Goal: Find specific page/section: Find specific page/section

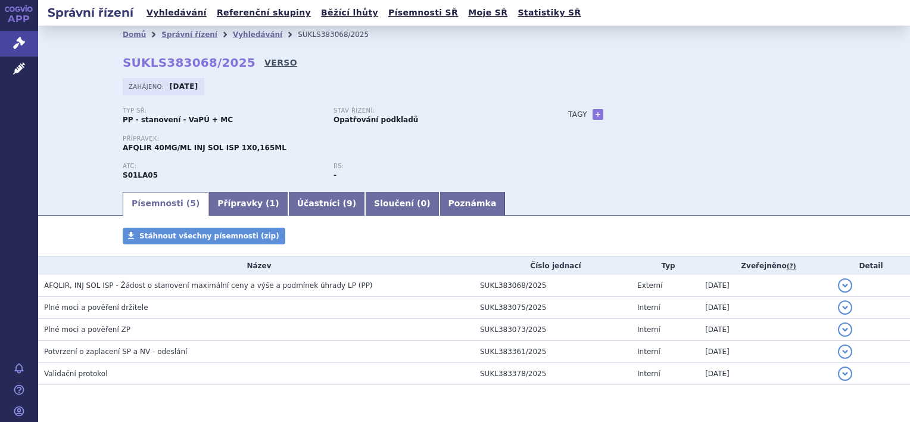
click at [264, 61] on link "VERSO" at bounding box center [280, 63] width 33 height 12
click at [266, 63] on link "VERSO" at bounding box center [280, 63] width 33 height 12
click at [239, 34] on link "Vyhledávání" at bounding box center [257, 34] width 49 height 8
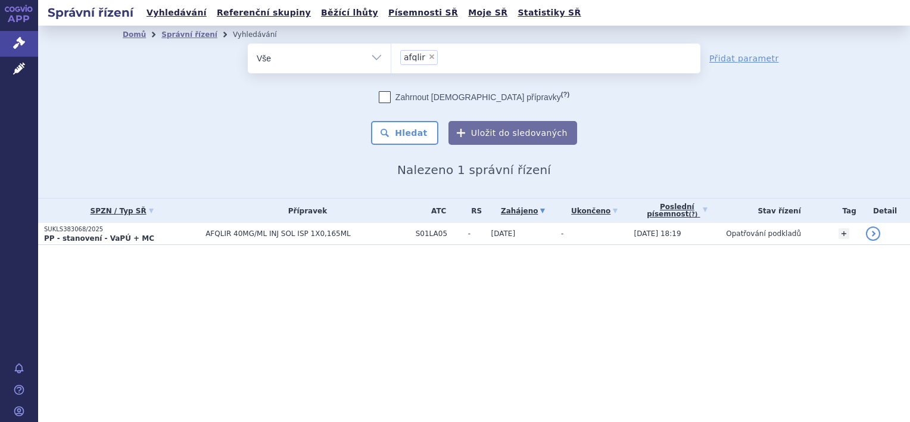
click at [429, 57] on span "×" at bounding box center [431, 56] width 7 height 7
click at [391, 57] on select "afqlir" at bounding box center [391, 58] width 1 height 30
select select
type input "ty"
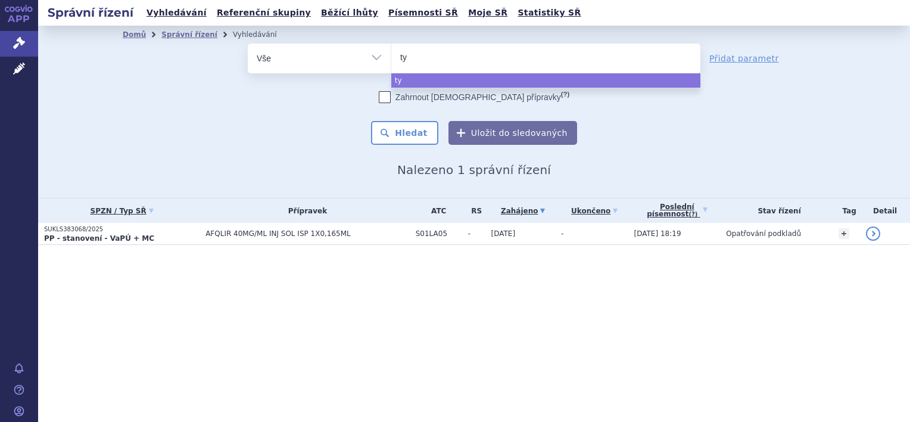
type input "tyr"
type input "tyru"
type input "tyruko"
select select "tyruko"
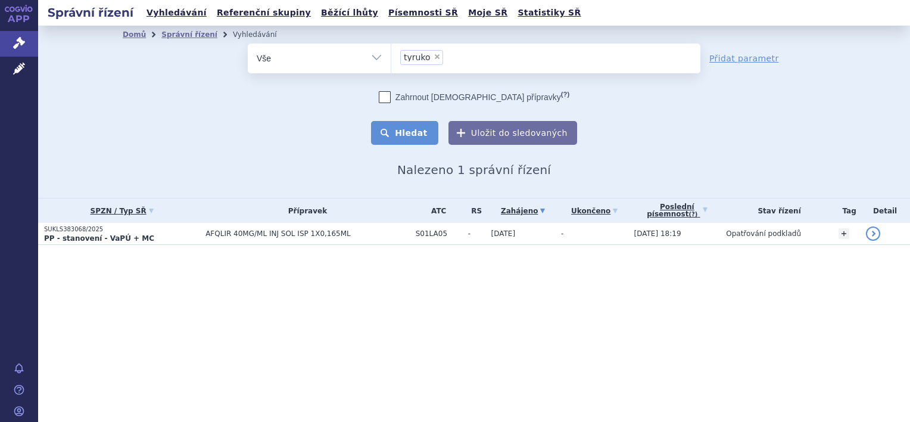
click at [402, 132] on button "Hledat" at bounding box center [404, 133] width 67 height 24
click at [186, 231] on p "SUKLS382911/2025" at bounding box center [123, 229] width 158 height 8
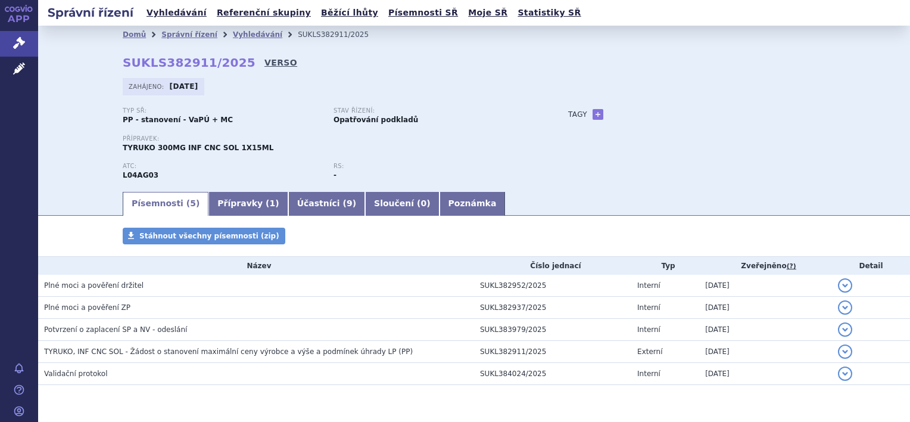
click at [264, 62] on link "VERSO" at bounding box center [280, 63] width 33 height 12
